Goal: Task Accomplishment & Management: Use online tool/utility

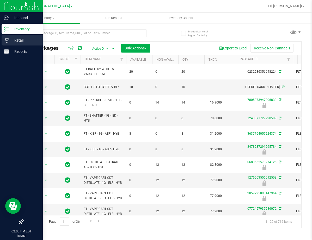
click at [17, 39] on p "Retail" at bounding box center [24, 40] width 31 height 6
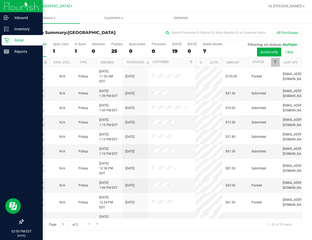
click at [197, 73] on div "All Purchases 26 Open Carts 1 In Store 1 Deliveries 0 PickUps 25 Back-orders 0 …" at bounding box center [162, 135] width 279 height 191
click at [77, 47] on label "In Store 1" at bounding box center [80, 49] width 11 height 14
click at [0, 0] on input "In Store 1" at bounding box center [0, 0] width 0 height 0
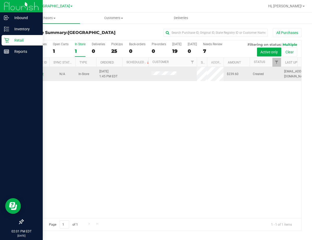
click at [37, 73] on link "11823349" at bounding box center [36, 74] width 15 height 4
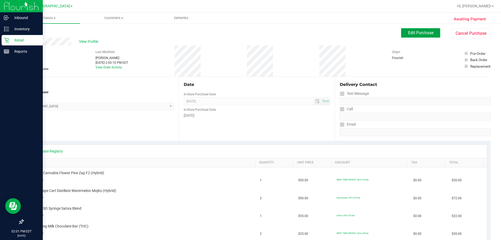
click at [312, 33] on span "Edit Purchase" at bounding box center [420, 32] width 25 height 5
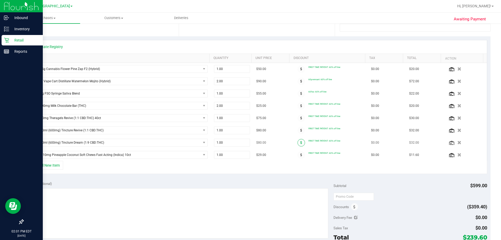
click at [298, 142] on span at bounding box center [301, 143] width 8 height 8
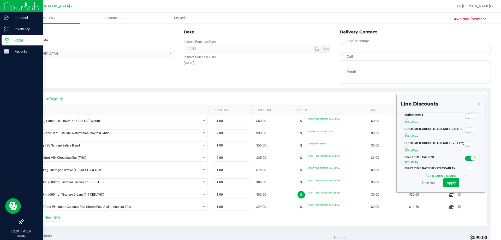
scroll to position [52, 0]
click at [312, 115] on small at bounding box center [467, 116] width 5 height 5
click at [312, 185] on button "Apply" at bounding box center [451, 182] width 16 height 9
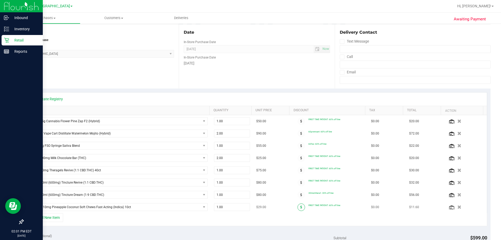
click at [300, 208] on icon at bounding box center [301, 206] width 2 height 3
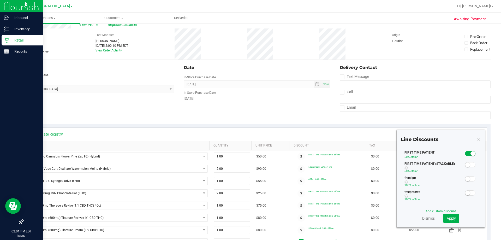
scroll to position [78, 0]
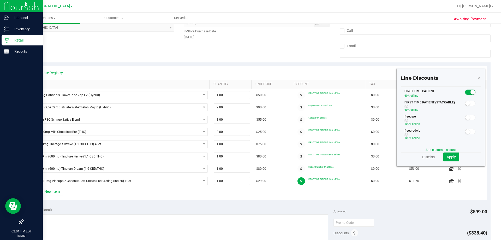
click at [312, 93] on span at bounding box center [470, 92] width 10 height 5
click at [312, 155] on span "Apply" at bounding box center [451, 157] width 9 height 4
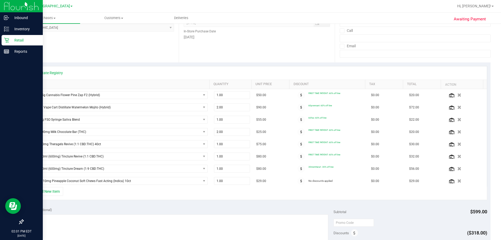
click at [297, 183] on span at bounding box center [301, 181] width 8 height 8
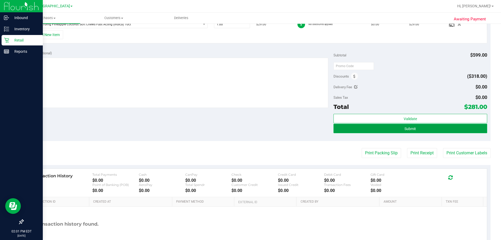
click at [312, 130] on button "Submit" at bounding box center [410, 128] width 153 height 9
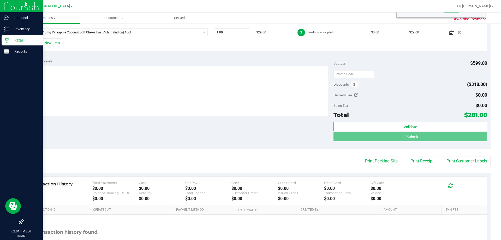
scroll to position [219, 0]
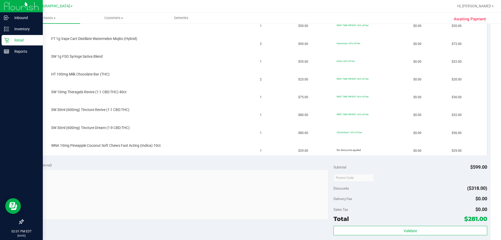
scroll to position [88, 0]
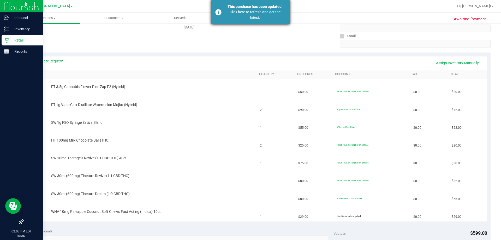
click at [242, 16] on div "Click here to refresh and get the latest." at bounding box center [254, 14] width 61 height 11
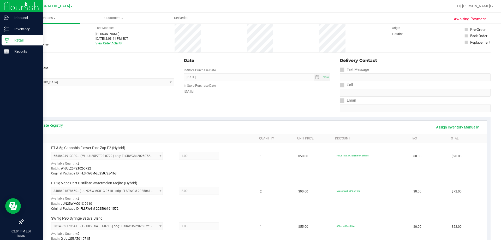
scroll to position [0, 0]
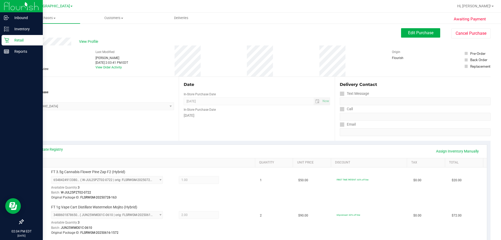
click at [12, 39] on p "Retail" at bounding box center [24, 40] width 31 height 6
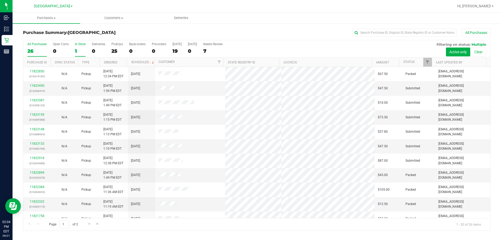
click at [75, 51] on div "All Purchases 26 Open Carts 0 In Store 1 Deliveries 0 PickUps 25 Back-orders 0 …" at bounding box center [256, 48] width 467 height 17
click at [77, 53] on div "1" at bounding box center [80, 51] width 11 height 6
click at [0, 0] on input "In Store 1" at bounding box center [0, 0] width 0 height 0
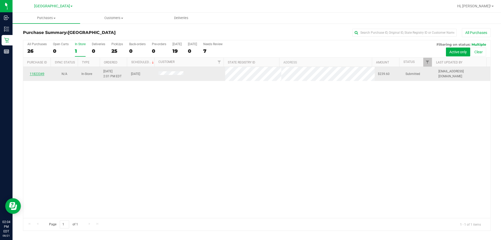
click at [38, 74] on link "11823349" at bounding box center [37, 74] width 15 height 4
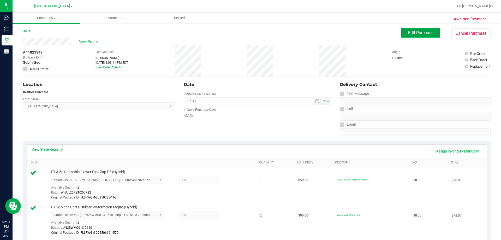
click at [312, 32] on span "Edit Purchase" at bounding box center [420, 32] width 25 height 5
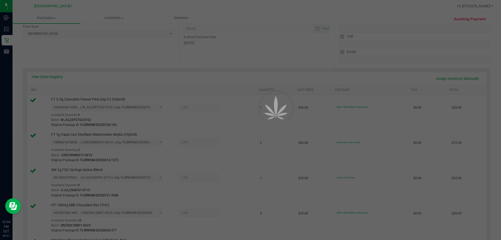
scroll to position [78, 0]
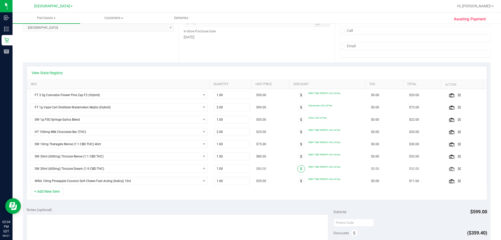
click at [297, 170] on span at bounding box center [301, 169] width 8 height 8
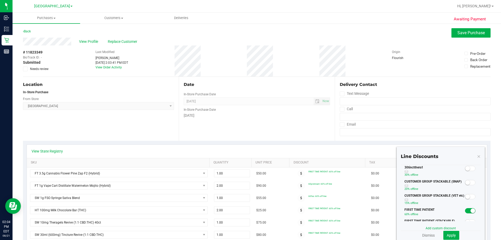
click at [312, 169] on span at bounding box center [470, 168] width 10 height 5
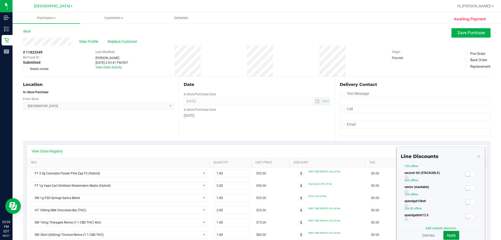
click at [312, 238] on button "Apply" at bounding box center [451, 235] width 16 height 9
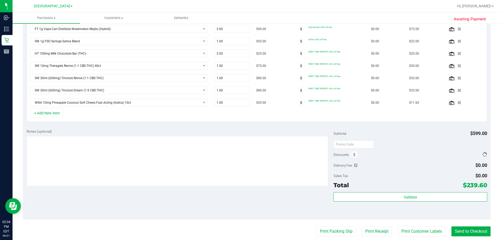
scroll to position [148, 0]
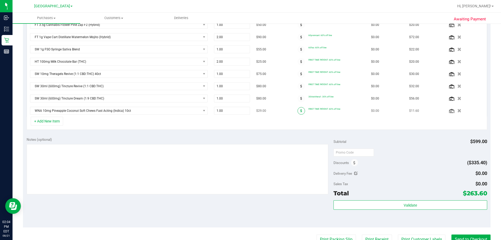
click at [300, 111] on icon at bounding box center [301, 110] width 2 height 3
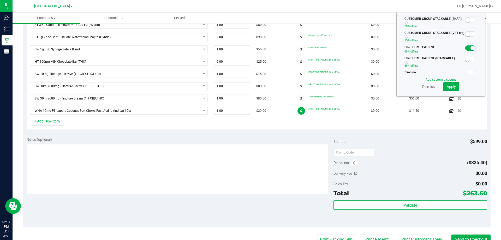
click at [312, 49] on small at bounding box center [473, 48] width 5 height 5
click at [312, 85] on span "Apply" at bounding box center [451, 87] width 9 height 4
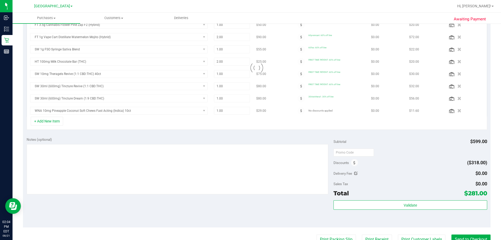
scroll to position [149, 0]
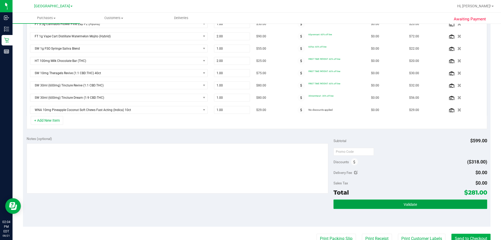
click at [312, 201] on button "Validate" at bounding box center [410, 203] width 153 height 9
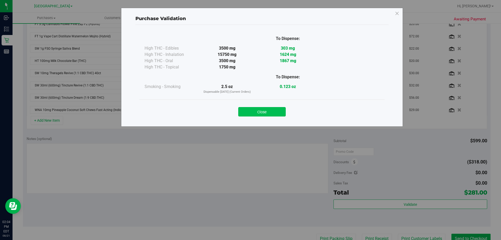
click at [263, 111] on button "Close" at bounding box center [261, 111] width 47 height 9
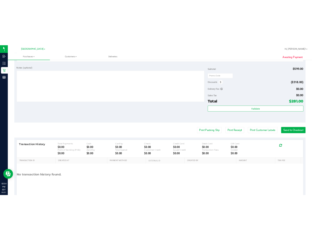
scroll to position [254, 0]
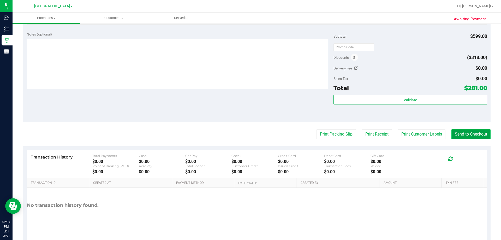
click at [312, 134] on button "Send to Checkout" at bounding box center [470, 134] width 39 height 10
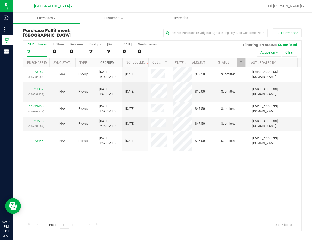
click at [107, 64] on link "Ordered" at bounding box center [107, 63] width 14 height 4
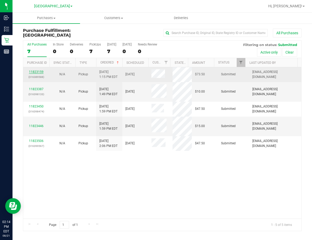
click at [43, 72] on link "11823159" at bounding box center [36, 72] width 15 height 4
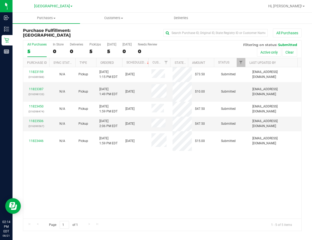
click at [210, 201] on div "11823159 (316389588) N/A Pickup [DATE] 1:15 PM EDT 8/21/2025 $73.50 Submitted […" at bounding box center [162, 142] width 278 height 151
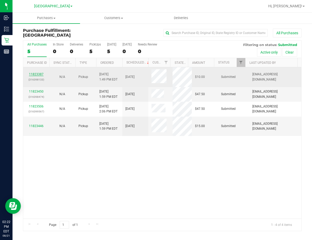
click at [34, 73] on link "11823387" at bounding box center [36, 74] width 15 height 4
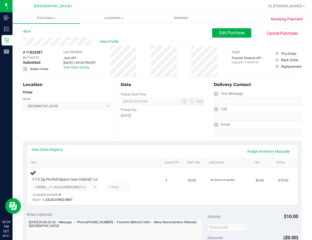
click at [198, 114] on div "[DATE]" at bounding box center [162, 115] width 83 height 5
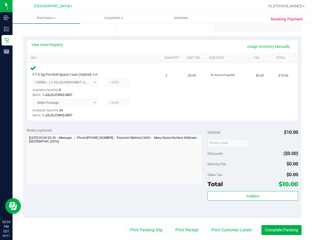
scroll to position [130, 0]
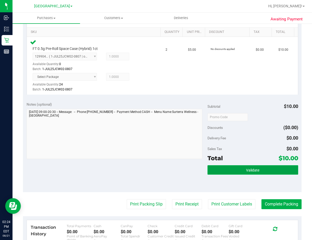
click at [255, 170] on span "Validate" at bounding box center [252, 170] width 13 height 4
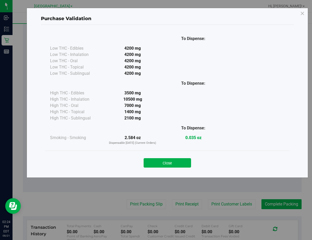
drag, startPoint x: 162, startPoint y: 163, endPoint x: 234, endPoint y: 175, distance: 73.6
click at [169, 163] on button "Close" at bounding box center [167, 162] width 47 height 9
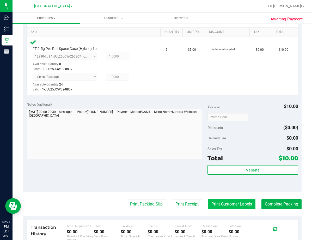
click at [247, 204] on button "Print Customer Labels" at bounding box center [231, 204] width 47 height 10
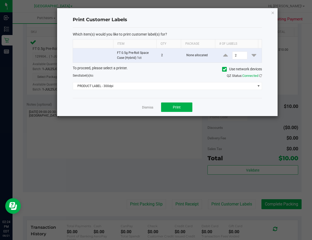
click at [145, 104] on div "Dismiss Print" at bounding box center [167, 107] width 189 height 18
click at [284, 203] on ngb-modal-window "Print Customer Labels Which item(s) would you like to print customer label(s) f…" at bounding box center [158, 120] width 316 height 240
click at [144, 106] on link "Dismiss" at bounding box center [147, 107] width 11 height 4
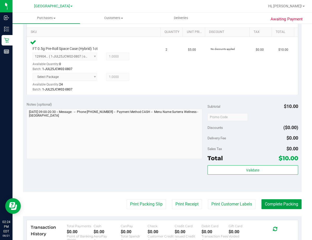
click at [284, 205] on button "Complete Packing" at bounding box center [282, 204] width 40 height 10
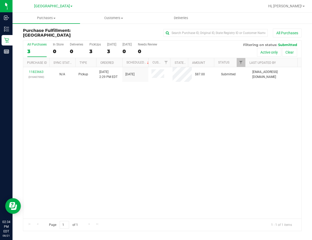
drag, startPoint x: 188, startPoint y: 152, endPoint x: 190, endPoint y: 148, distance: 3.7
click at [188, 151] on div "11823663 (316407090) N/A Pickup [DATE] 2:29 PM EDT 8/21/2025 $87.00 Submitted […" at bounding box center [162, 142] width 278 height 151
click at [92, 204] on div "11823663 (316407090) N/A Pickup [DATE] 2:29 PM EDT 8/21/2025 $87.00 Submitted […" at bounding box center [162, 142] width 278 height 151
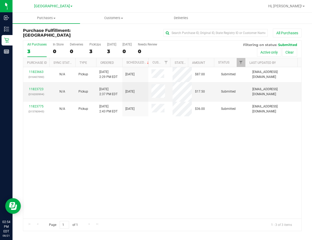
drag, startPoint x: 138, startPoint y: 148, endPoint x: 73, endPoint y: 99, distance: 81.2
click at [138, 148] on div "11823663 (316407090) N/A Pickup [DATE] 2:29 PM EDT 8/21/2025 $87.00 Submitted […" at bounding box center [162, 142] width 278 height 151
click at [220, 189] on div "11823663 (316407090) N/A Pickup [DATE] 2:29 PM EDT 8/21/2025 $87.00 Submitted […" at bounding box center [162, 142] width 278 height 151
click at [108, 158] on div "11823663 (316407090) N/A Pickup [DATE] 2:29 PM EDT 8/21/2025 $87.00 Submitted […" at bounding box center [162, 142] width 278 height 151
click at [34, 88] on link "11823723" at bounding box center [36, 89] width 15 height 4
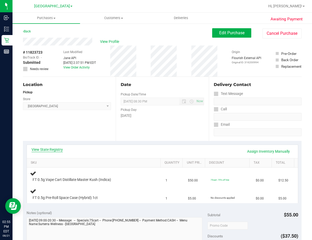
click at [48, 148] on link "View State Registry" at bounding box center [47, 149] width 31 height 5
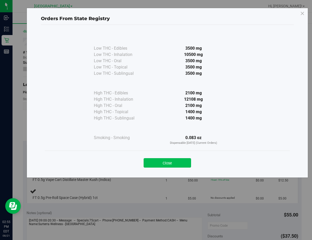
click at [178, 163] on button "Close" at bounding box center [167, 162] width 47 height 9
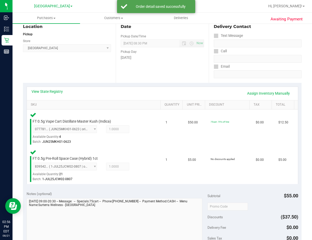
scroll to position [157, 0]
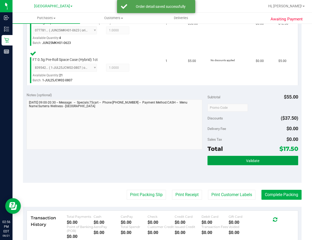
click at [266, 160] on button "Validate" at bounding box center [253, 160] width 91 height 9
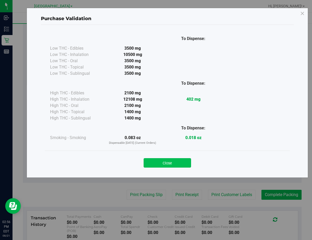
click at [166, 159] on button "Close" at bounding box center [167, 162] width 47 height 9
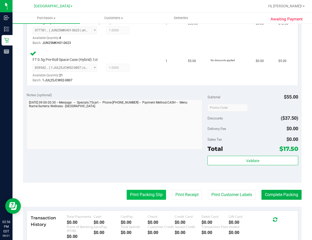
click at [150, 193] on button "Print Packing Slip" at bounding box center [146, 194] width 39 height 10
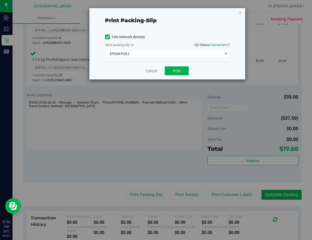
click at [180, 65] on div "Cancel Print" at bounding box center [167, 70] width 125 height 17
click at [179, 69] on span "Print" at bounding box center [177, 71] width 8 height 4
click at [150, 71] on link "Cancel" at bounding box center [151, 70] width 11 height 5
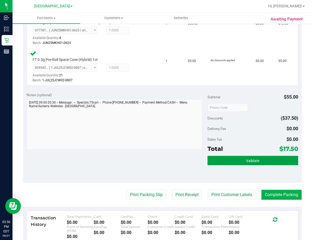
click at [239, 156] on button "Validate" at bounding box center [253, 160] width 91 height 9
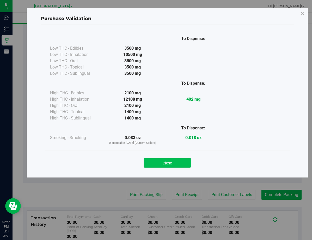
click at [182, 160] on button "Close" at bounding box center [167, 162] width 47 height 9
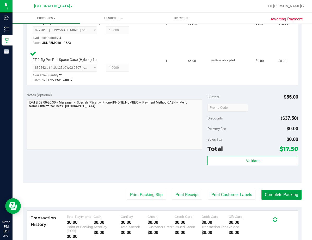
click at [277, 194] on button "Complete Packing" at bounding box center [282, 194] width 40 height 10
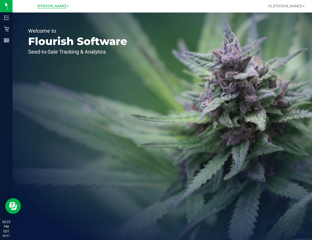
click at [56, 4] on span "[PERSON_NAME]" at bounding box center [52, 6] width 29 height 5
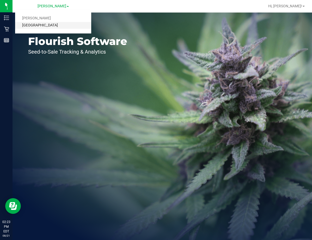
click at [53, 25] on link "[GEOGRAPHIC_DATA]" at bounding box center [53, 25] width 76 height 7
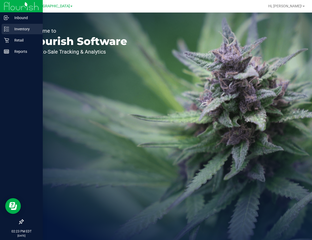
click at [19, 30] on p "Inventory" at bounding box center [24, 29] width 31 height 6
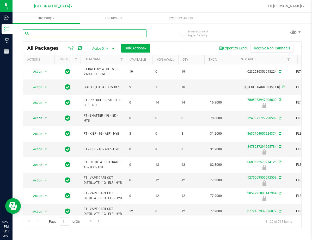
click at [73, 33] on input "text" at bounding box center [85, 33] width 124 height 8
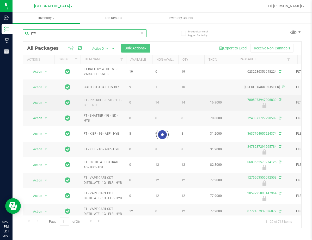
type input "jcw"
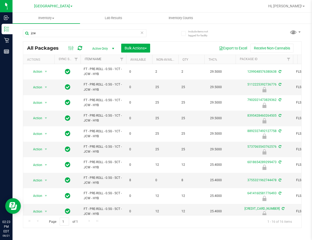
click at [94, 59] on link "Item Name" at bounding box center [93, 59] width 17 height 4
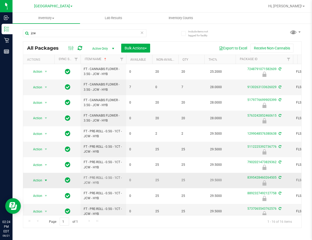
click at [37, 179] on span "Action" at bounding box center [35, 179] width 14 height 7
click at [50, 174] on li "Unlock package" at bounding box center [45, 178] width 33 height 8
